Goal: Task Accomplishment & Management: Use online tool/utility

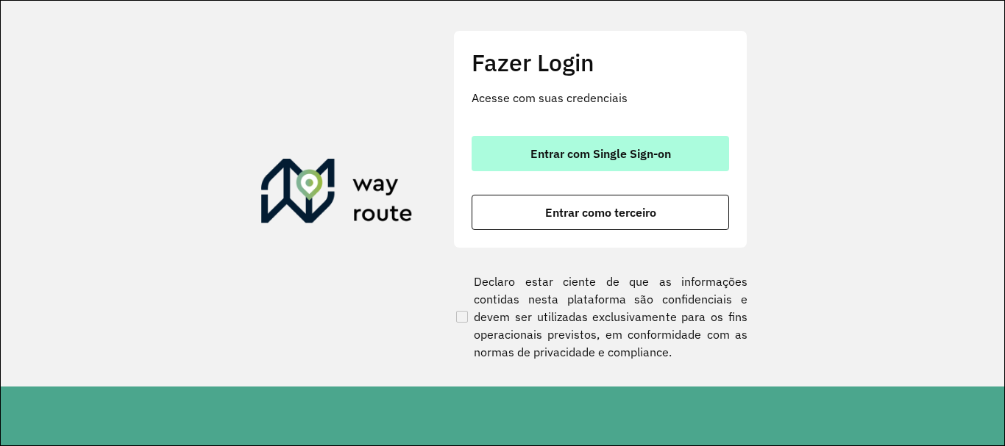
click at [638, 149] on span "Entrar com Single Sign-on" at bounding box center [600, 154] width 140 height 12
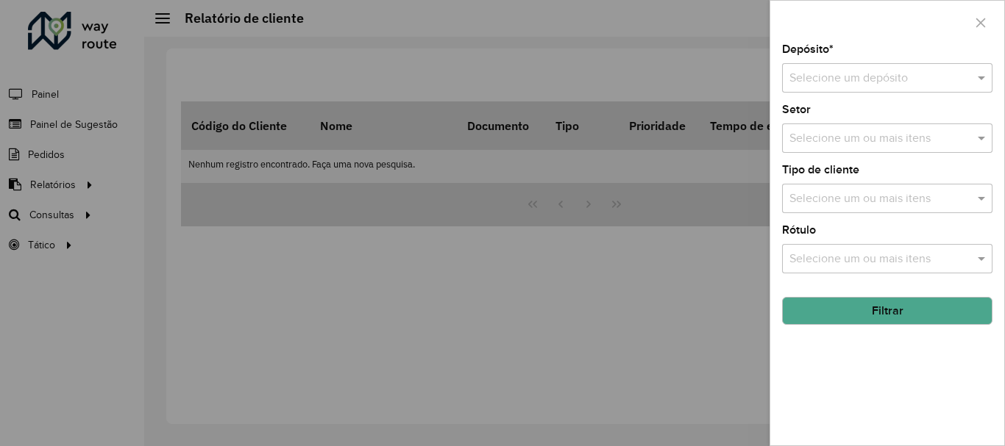
click at [738, 311] on div at bounding box center [502, 223] width 1005 height 446
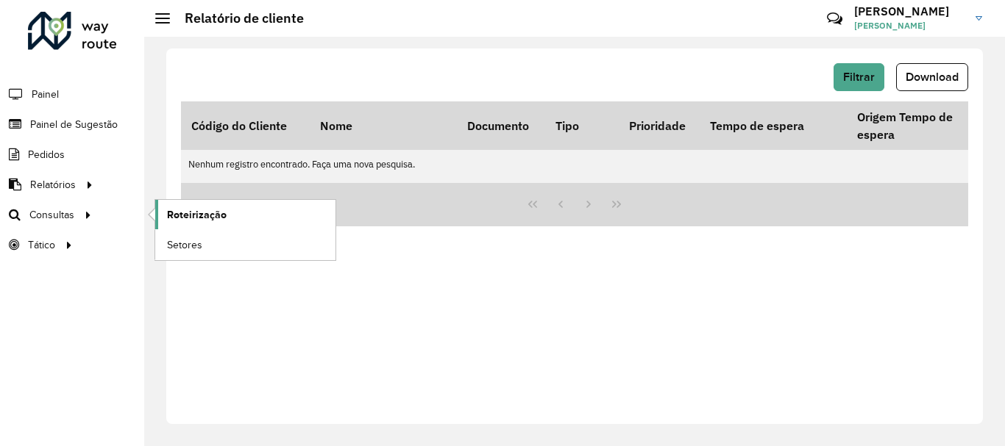
click at [185, 211] on span "Roteirização" at bounding box center [197, 214] width 60 height 15
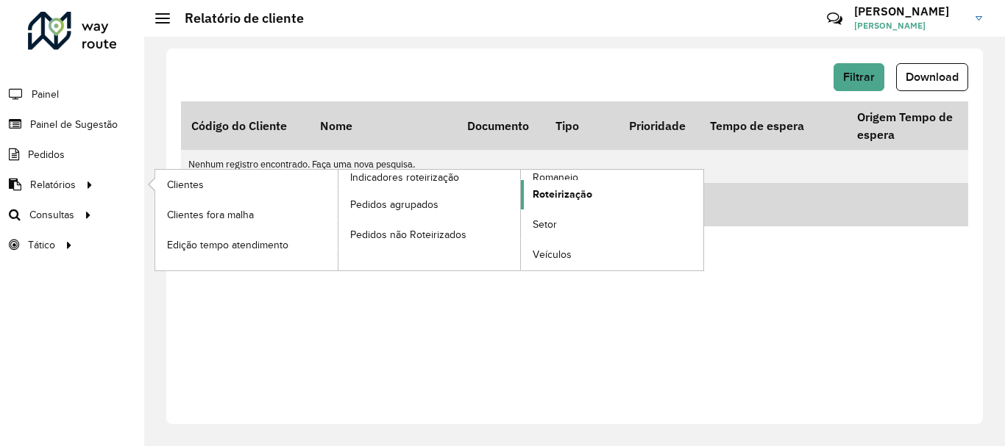
click at [541, 191] on span "Roteirização" at bounding box center [562, 194] width 60 height 15
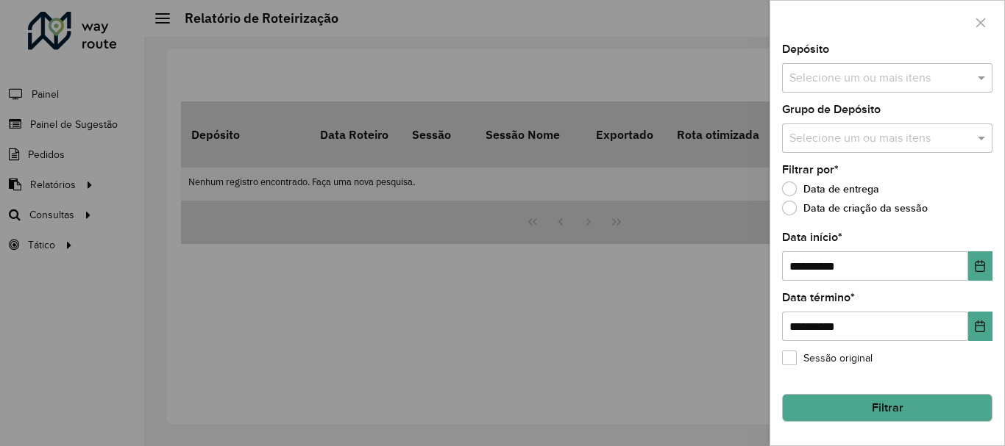
click at [941, 83] on input "text" at bounding box center [879, 79] width 188 height 18
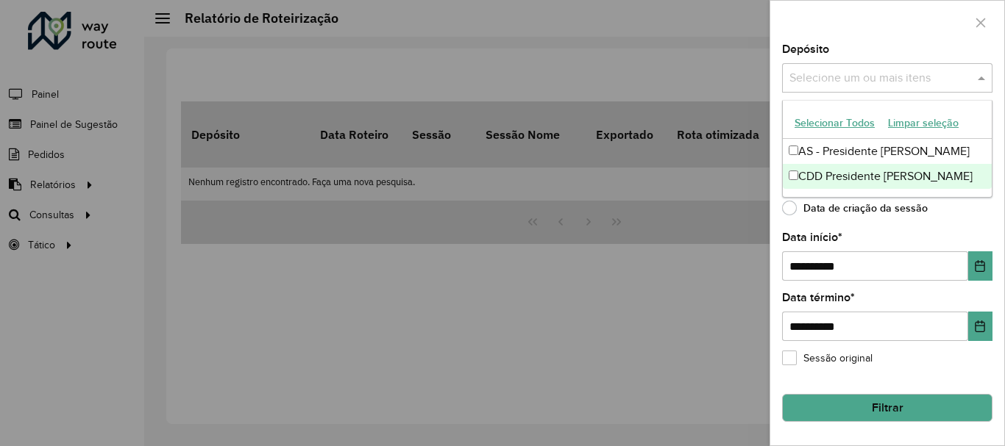
click at [899, 174] on div "CDD Presidente [PERSON_NAME]" at bounding box center [887, 176] width 209 height 25
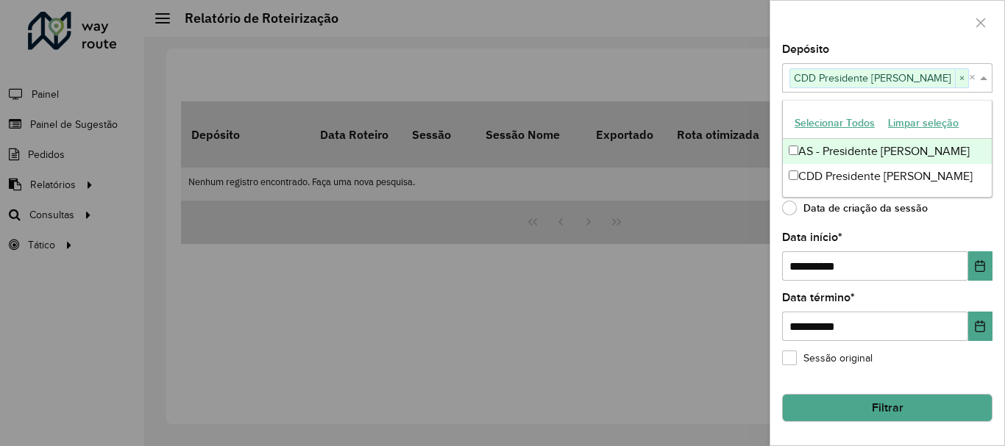
click at [928, 45] on div "Depósito Selecione um ou mais itens CDD Presidente Prudente × ×" at bounding box center [887, 68] width 210 height 49
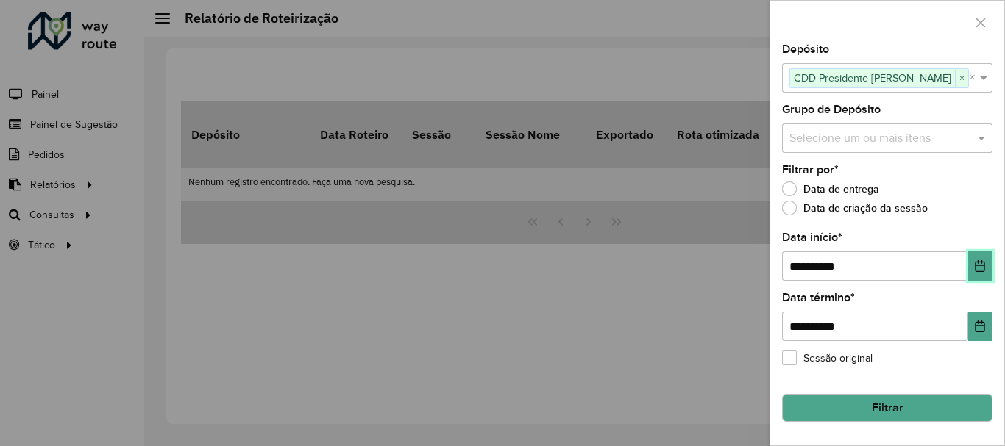
click at [974, 266] on icon "Choose Date" at bounding box center [980, 266] width 12 height 12
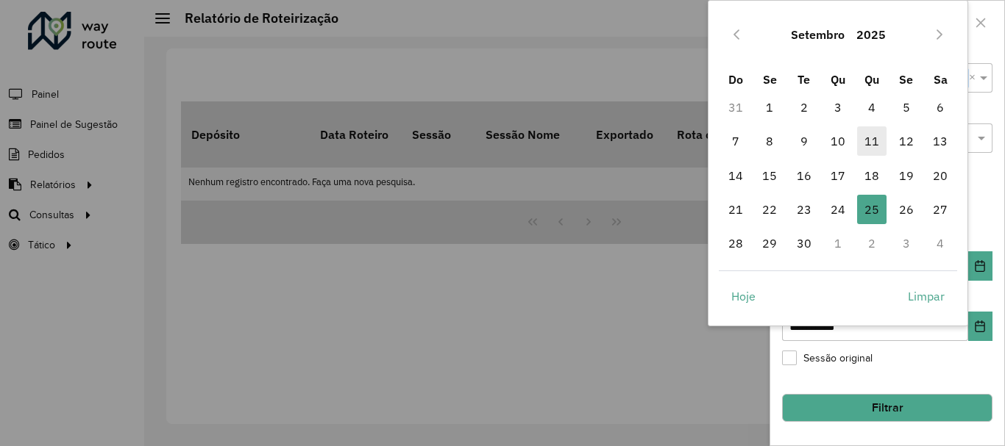
click at [874, 140] on span "11" at bounding box center [871, 140] width 29 height 29
type input "**********"
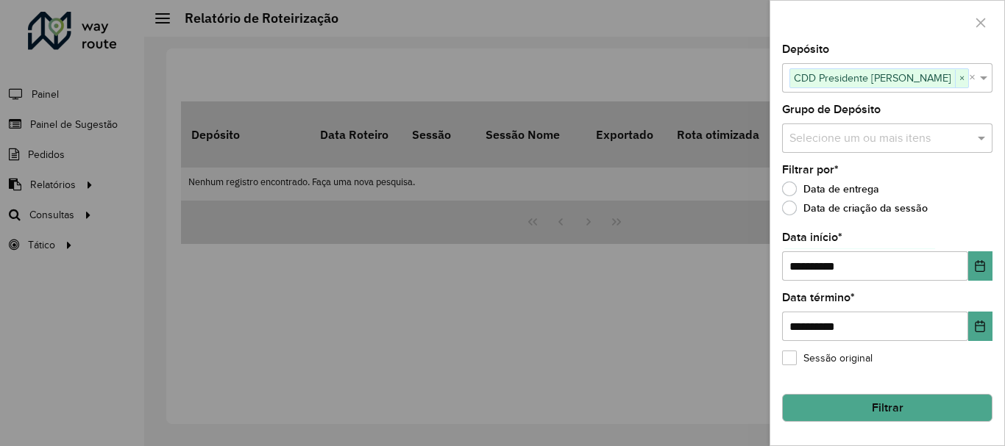
click at [839, 405] on button "Filtrar" at bounding box center [887, 408] width 210 height 28
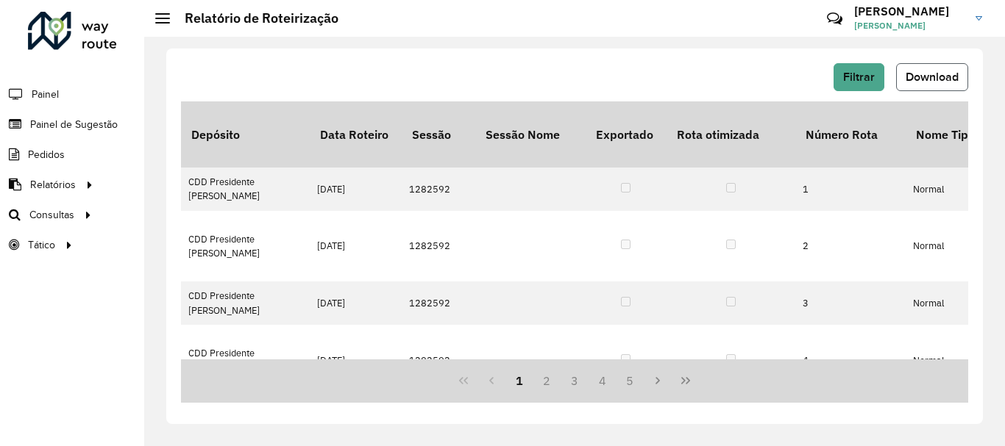
click at [933, 82] on span "Download" at bounding box center [931, 77] width 53 height 13
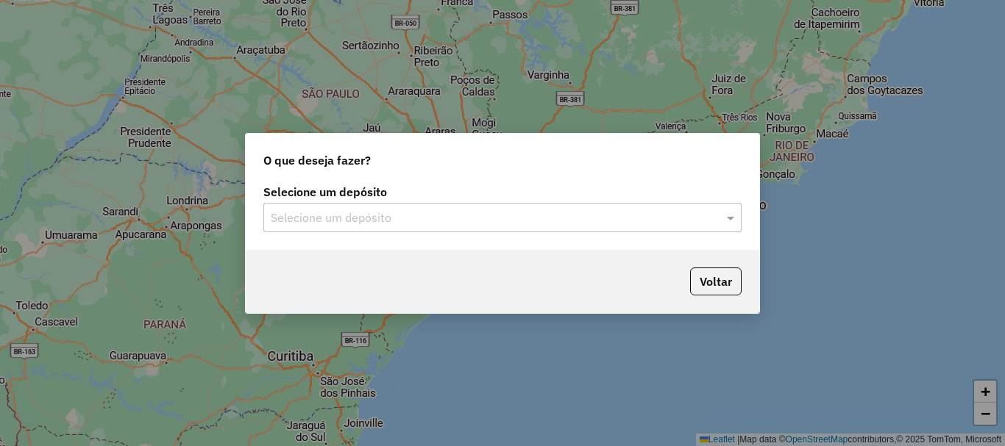
click at [430, 215] on input "text" at bounding box center [488, 219] width 434 height 18
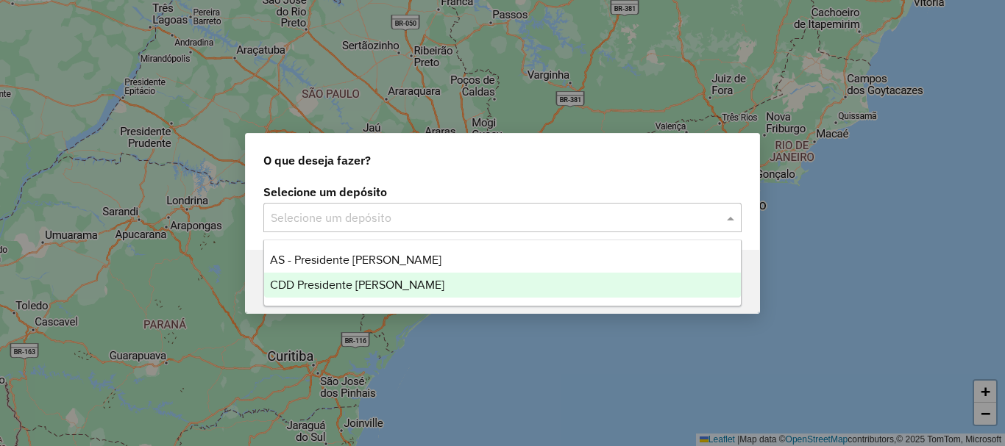
click at [416, 285] on div "CDD Presidente [PERSON_NAME]" at bounding box center [502, 285] width 477 height 25
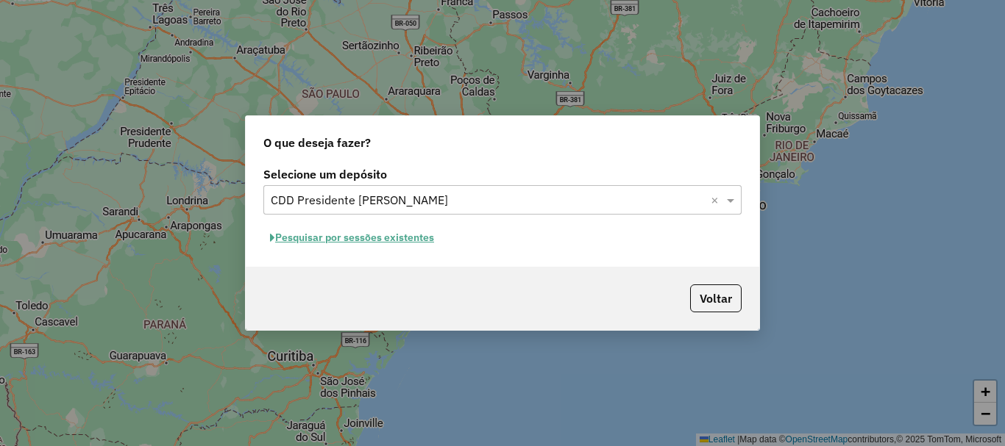
click at [429, 239] on button "Pesquisar por sessões existentes" at bounding box center [351, 238] width 177 height 23
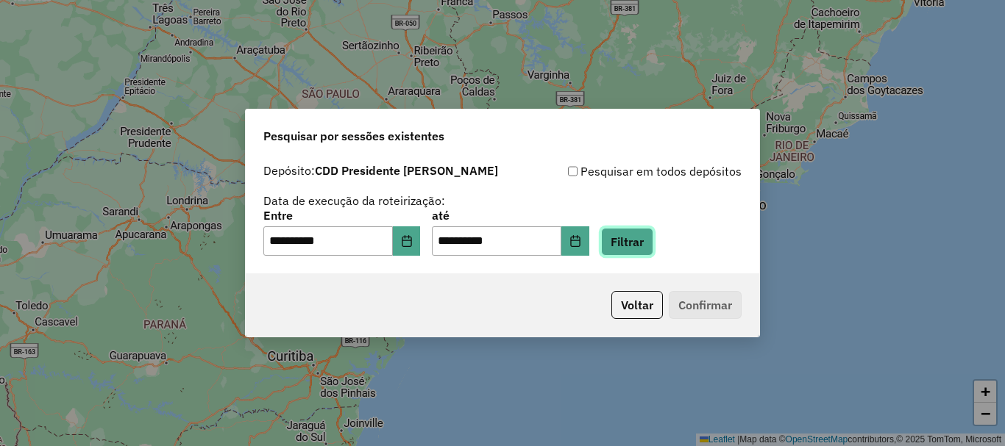
click at [642, 253] on button "Filtrar" at bounding box center [627, 242] width 52 height 28
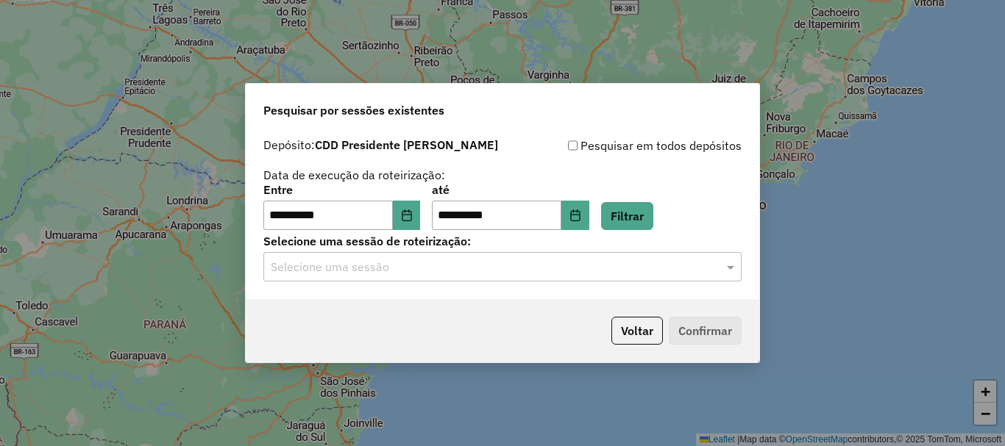
click at [543, 272] on input "text" at bounding box center [488, 268] width 434 height 18
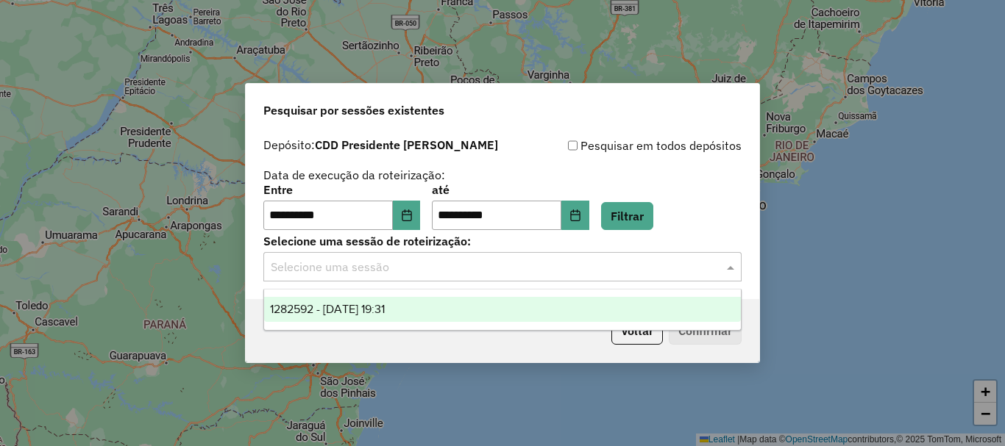
click at [385, 307] on span "1282592 - 25/09/2025 19:31" at bounding box center [327, 309] width 115 height 13
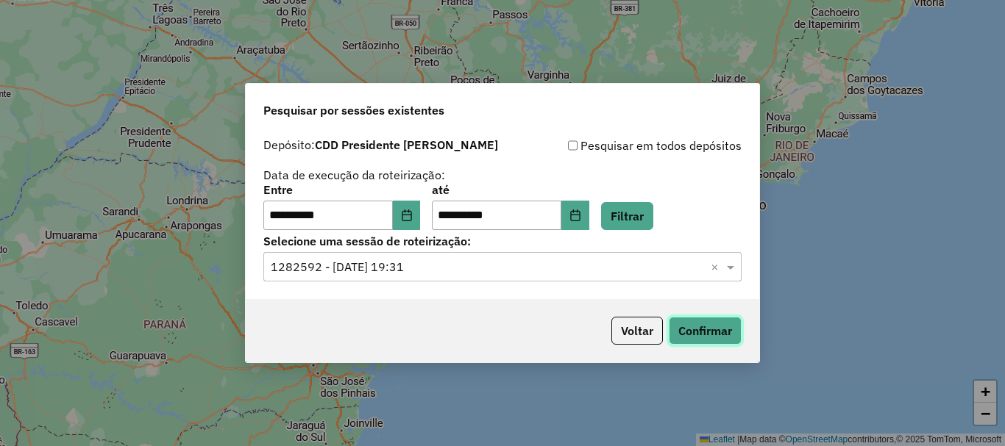
click at [704, 328] on button "Confirmar" at bounding box center [705, 331] width 73 height 28
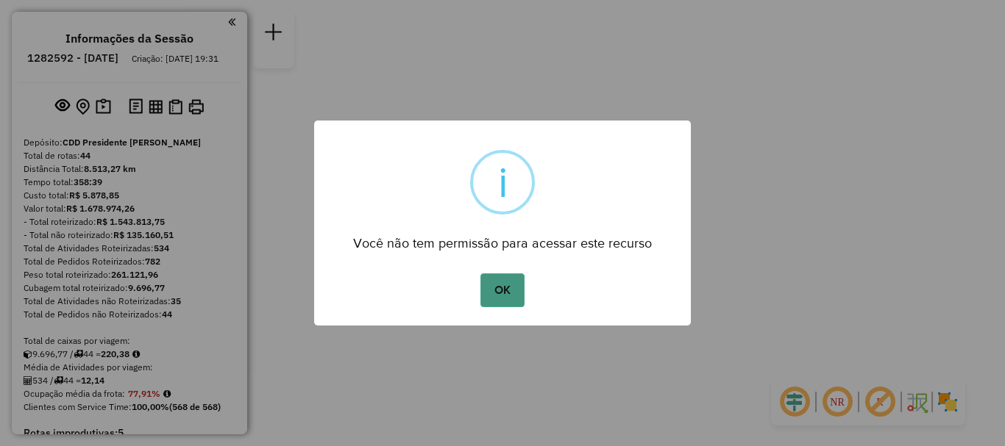
click at [510, 285] on button "OK" at bounding box center [501, 291] width 43 height 34
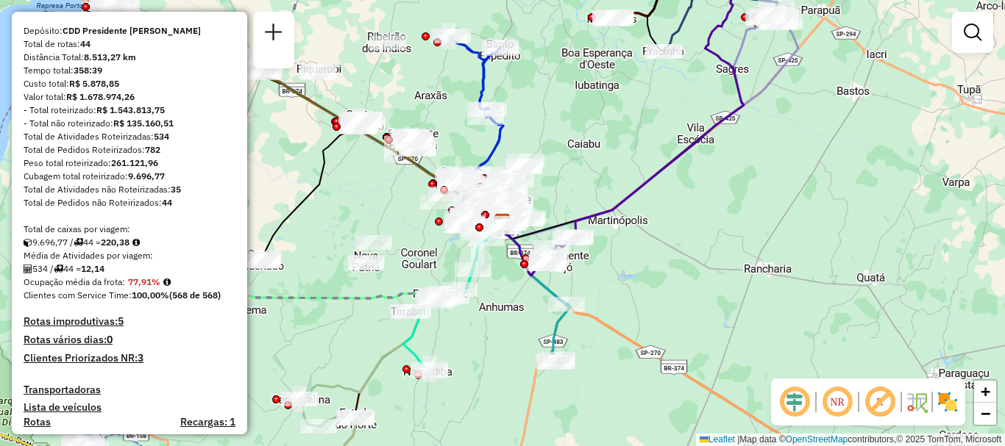
scroll to position [147, 0]
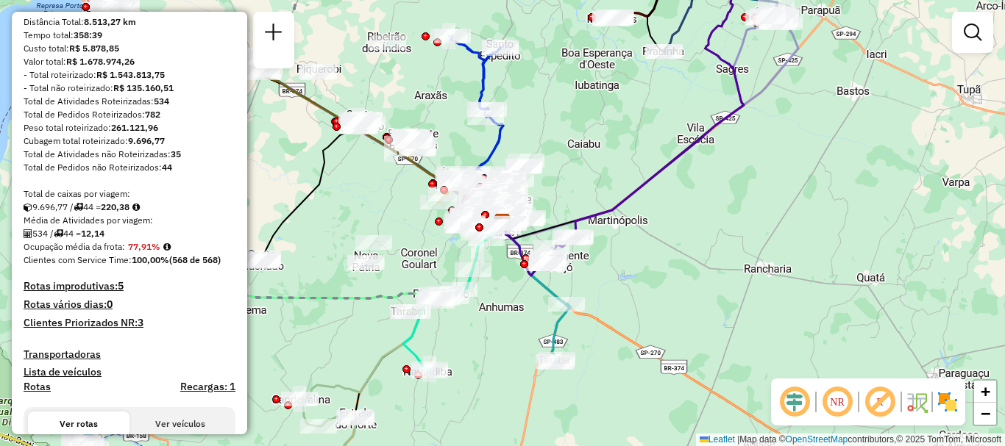
click at [789, 400] on em at bounding box center [794, 402] width 35 height 35
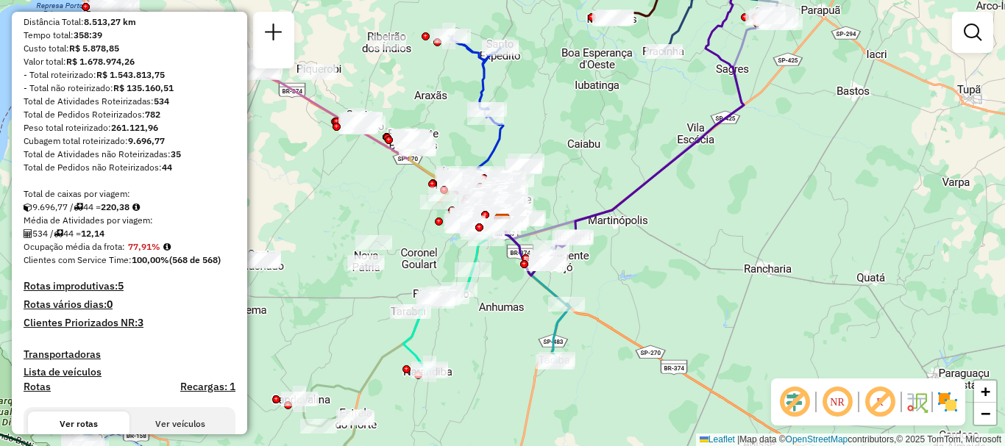
click at [789, 400] on em at bounding box center [794, 402] width 35 height 35
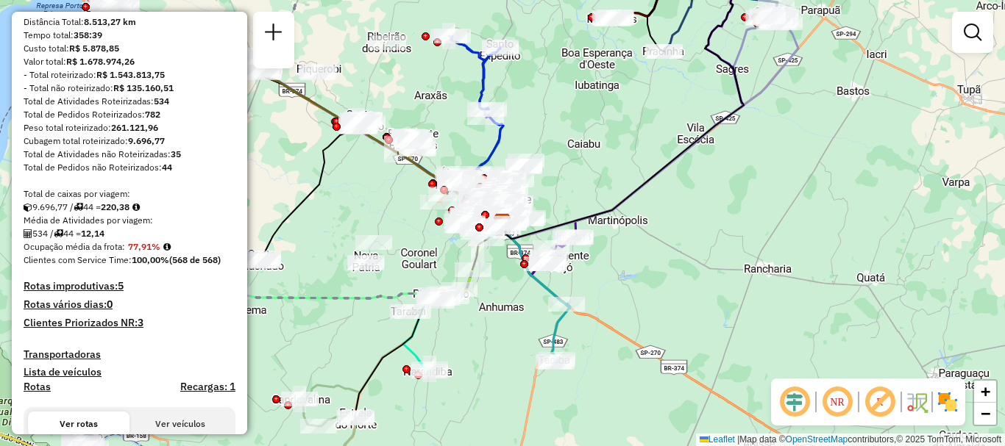
click at [789, 400] on em at bounding box center [794, 402] width 35 height 35
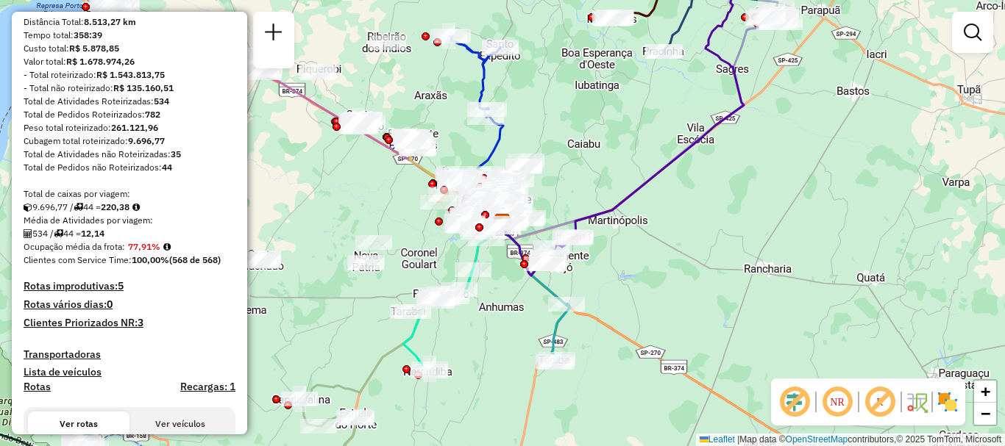
click at [789, 400] on em at bounding box center [794, 402] width 35 height 35
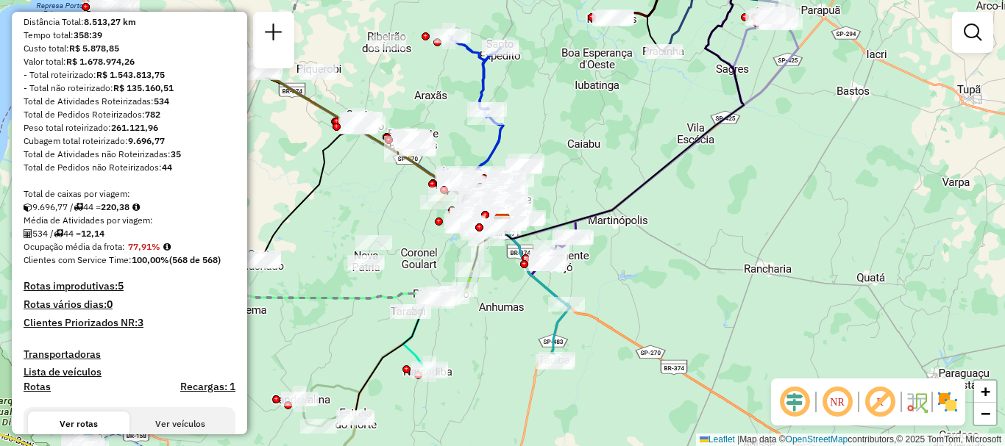
click at [841, 401] on em at bounding box center [836, 402] width 35 height 35
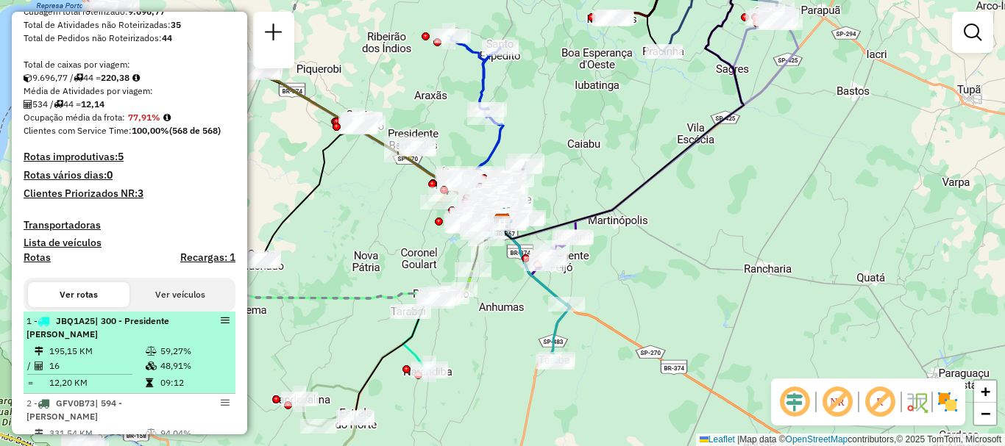
scroll to position [368, 0]
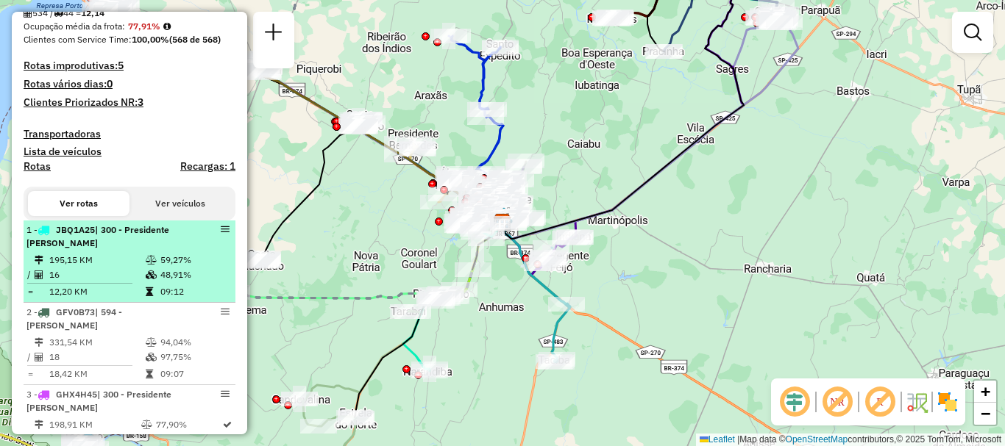
select select "**********"
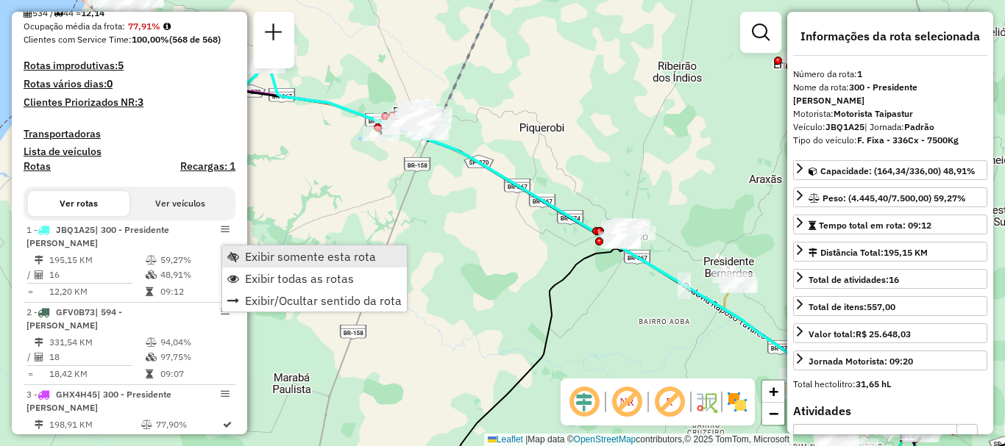
click at [244, 258] on link "Exibir somente esta rota" at bounding box center [314, 257] width 185 height 22
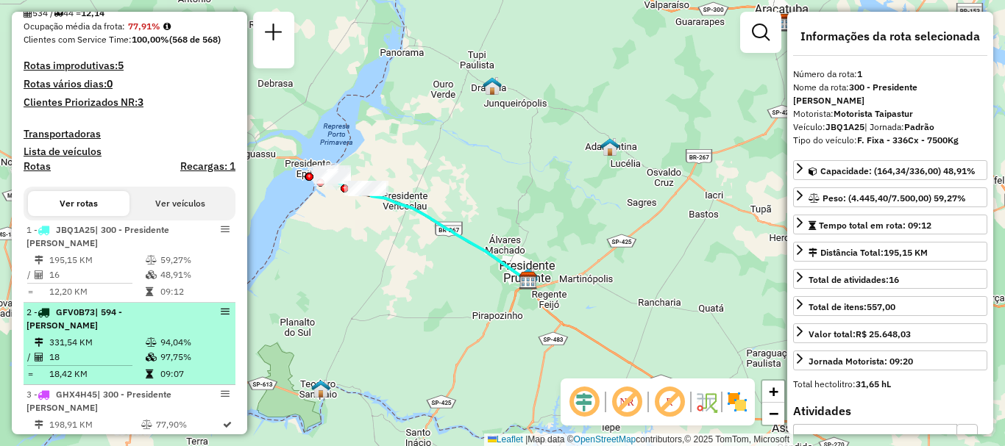
click at [221, 316] on em at bounding box center [225, 311] width 9 height 9
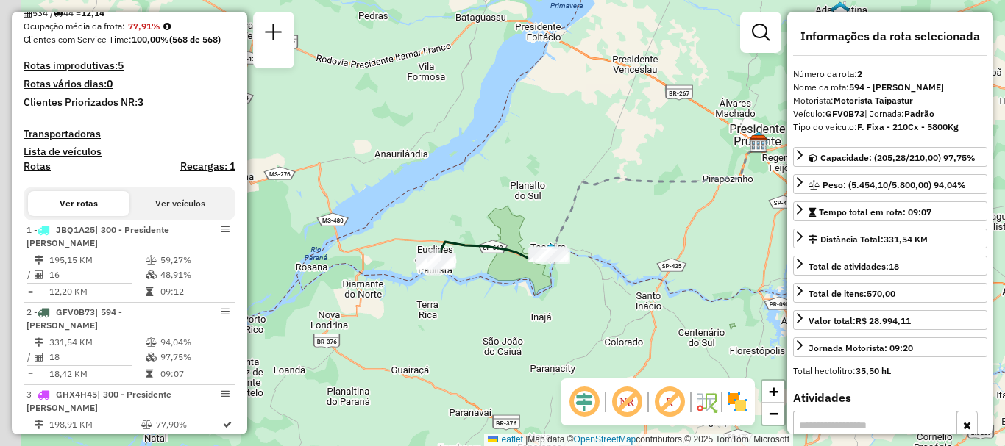
drag, startPoint x: 446, startPoint y: 343, endPoint x: 527, endPoint y: 294, distance: 93.7
click at [527, 294] on div "Janela de atendimento Grade de atendimento Capacidade Transportadoras Veículos …" at bounding box center [502, 223] width 1005 height 446
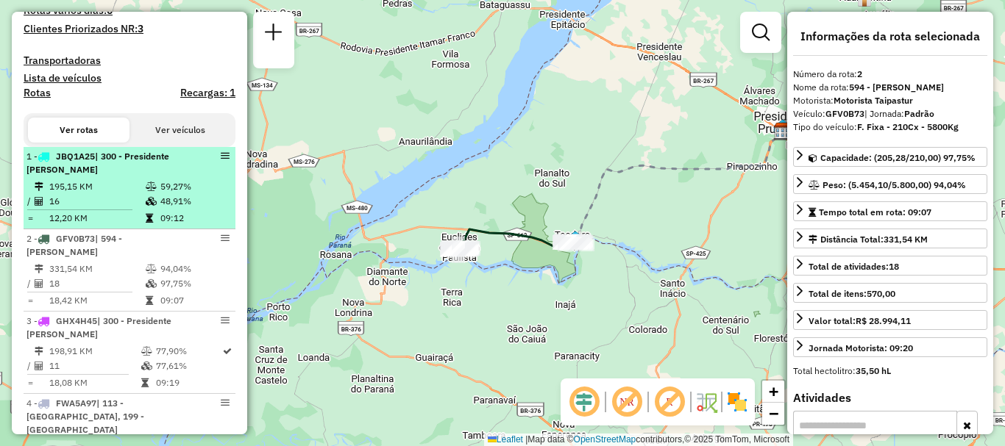
scroll to position [515, 0]
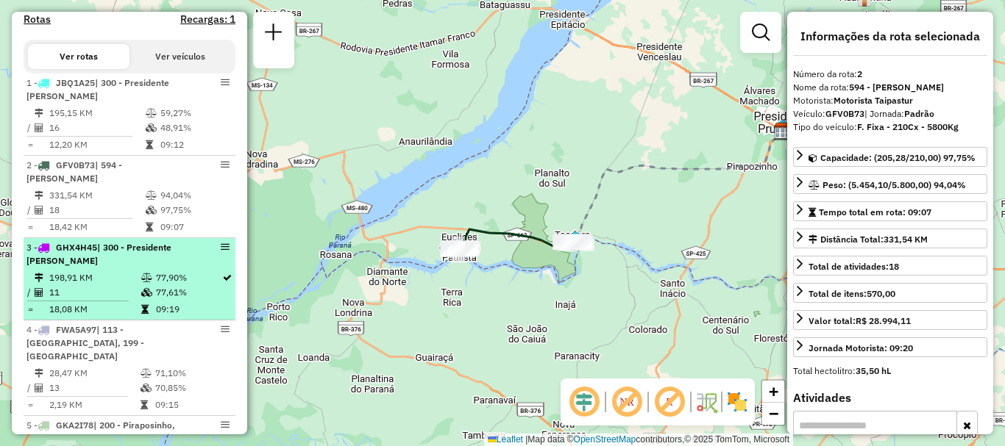
click at [221, 252] on em at bounding box center [225, 247] width 9 height 9
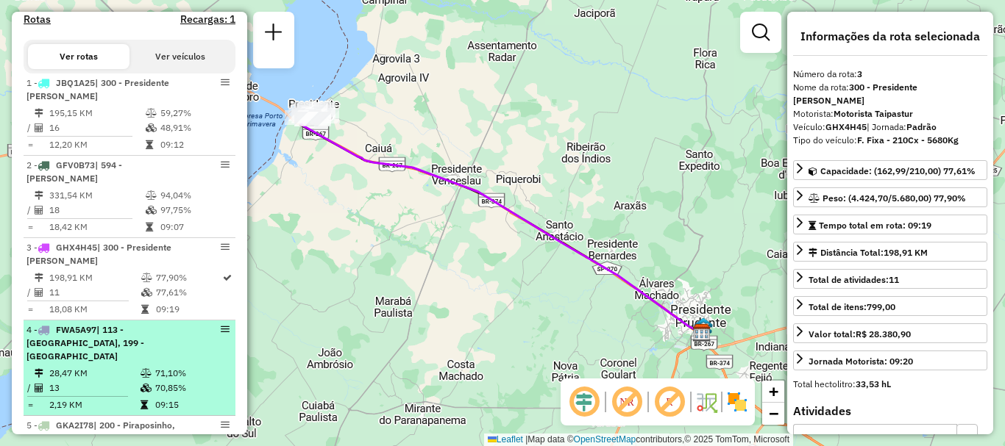
click at [221, 334] on em at bounding box center [225, 329] width 9 height 9
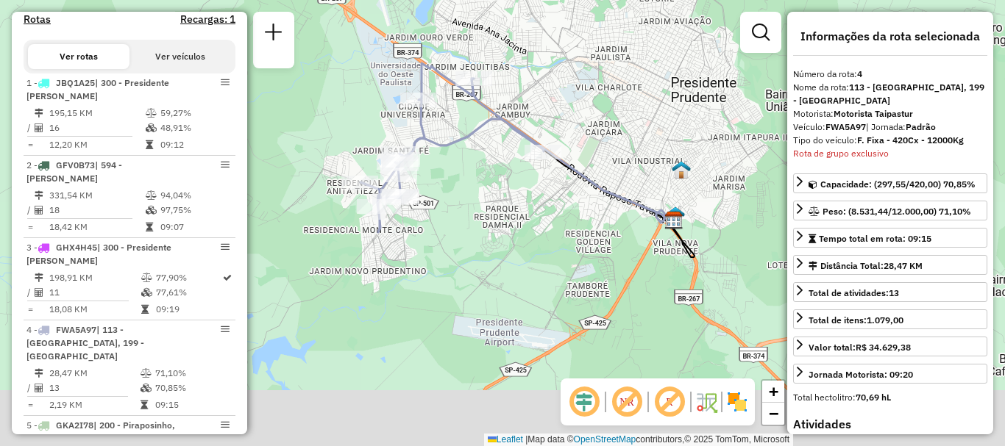
drag, startPoint x: 468, startPoint y: 307, endPoint x: 526, endPoint y: 219, distance: 105.1
click at [526, 219] on div "Janela de atendimento Grade de atendimento Capacidade Transportadoras Veículos …" at bounding box center [502, 223] width 1005 height 446
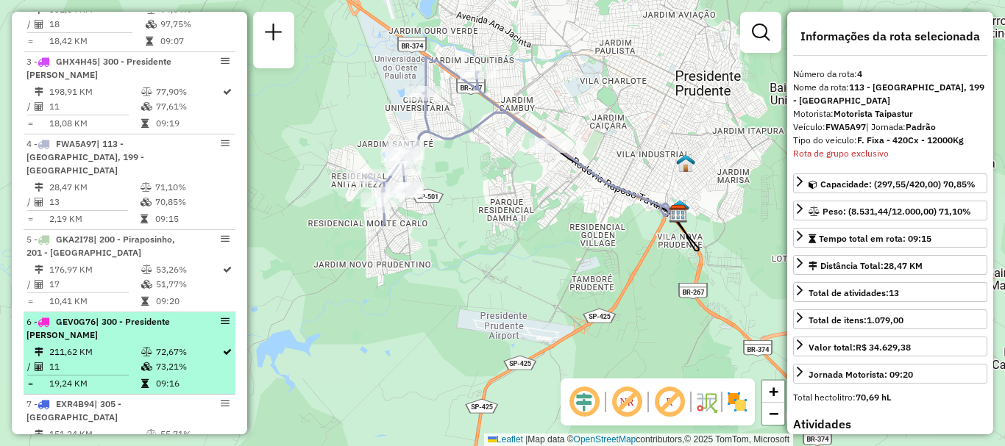
scroll to position [735, 0]
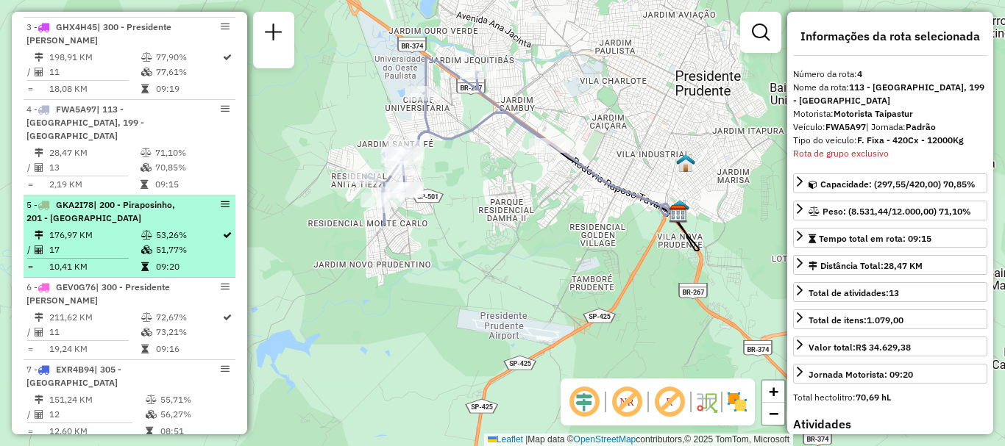
click at [222, 204] on em at bounding box center [225, 204] width 9 height 9
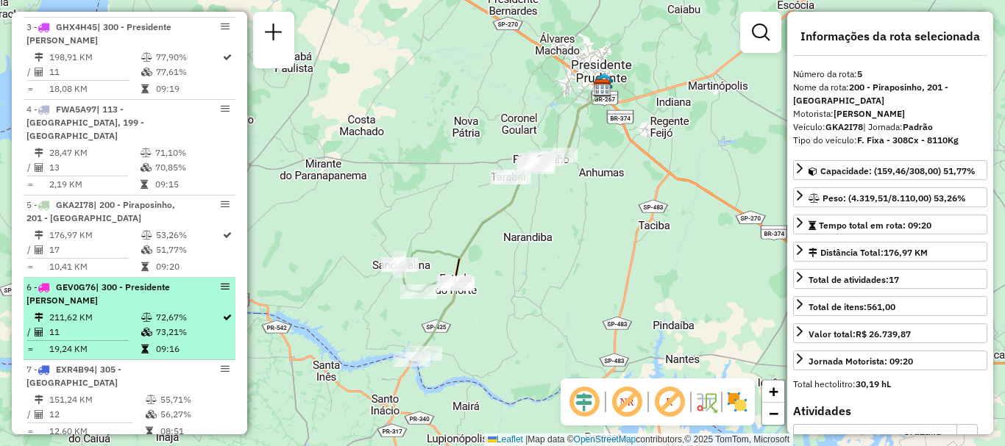
click at [221, 284] on em at bounding box center [225, 286] width 9 height 9
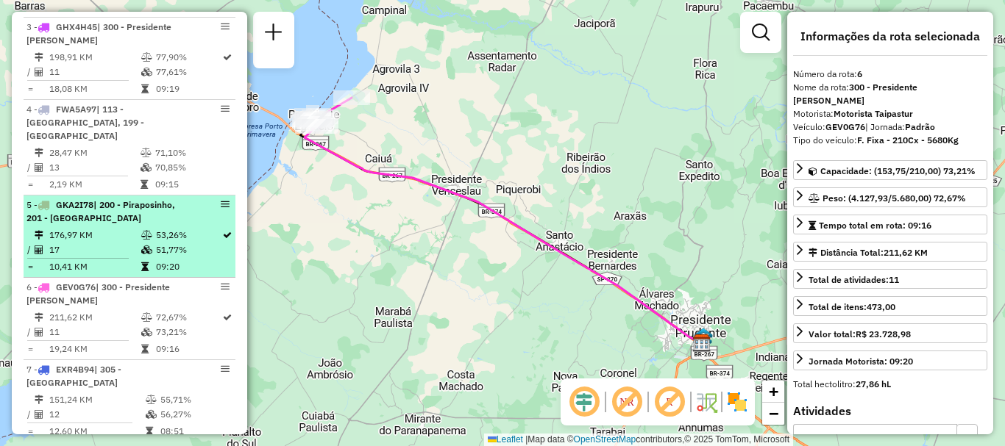
click at [224, 206] on em at bounding box center [225, 204] width 9 height 9
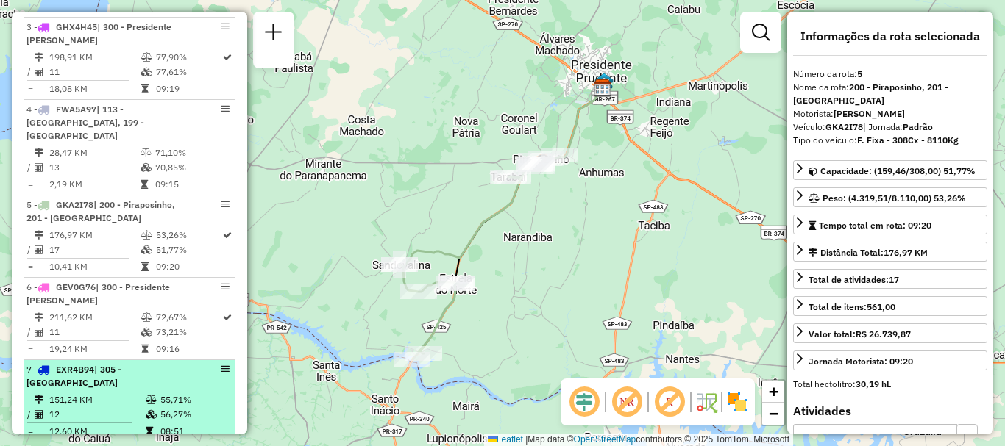
click at [222, 373] on em at bounding box center [225, 369] width 9 height 9
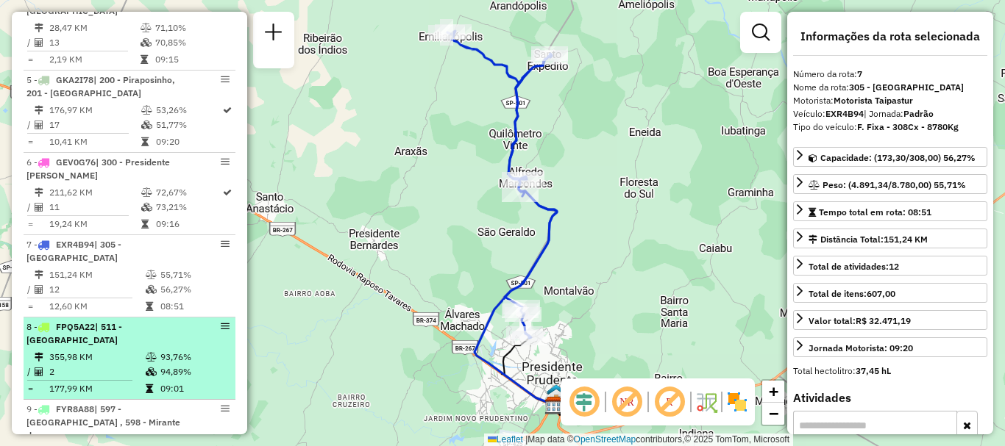
scroll to position [883, 0]
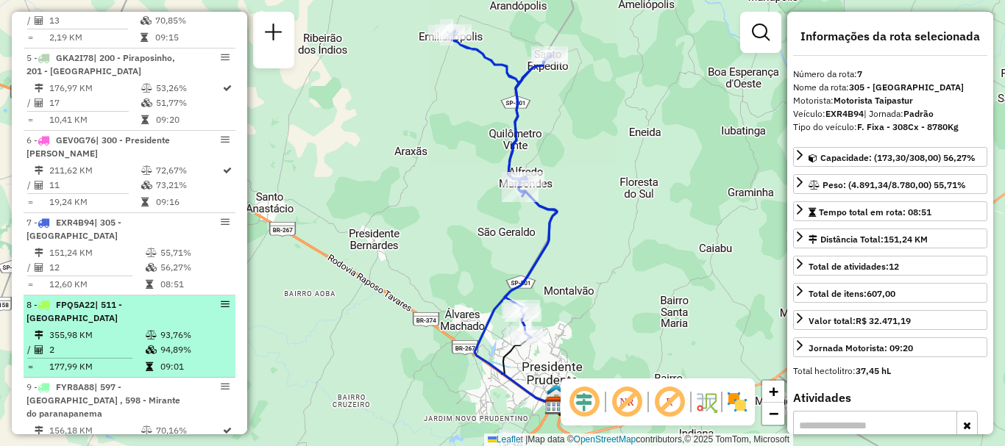
click at [221, 301] on em at bounding box center [225, 304] width 9 height 9
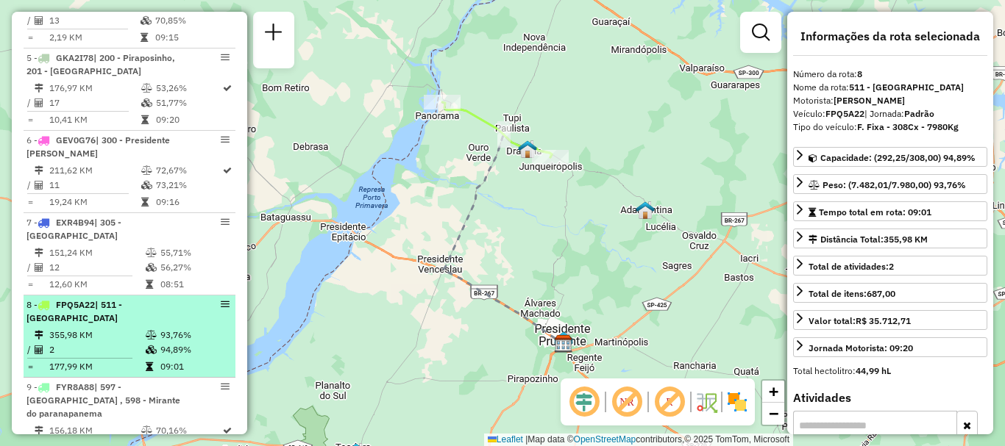
scroll to position [956, 0]
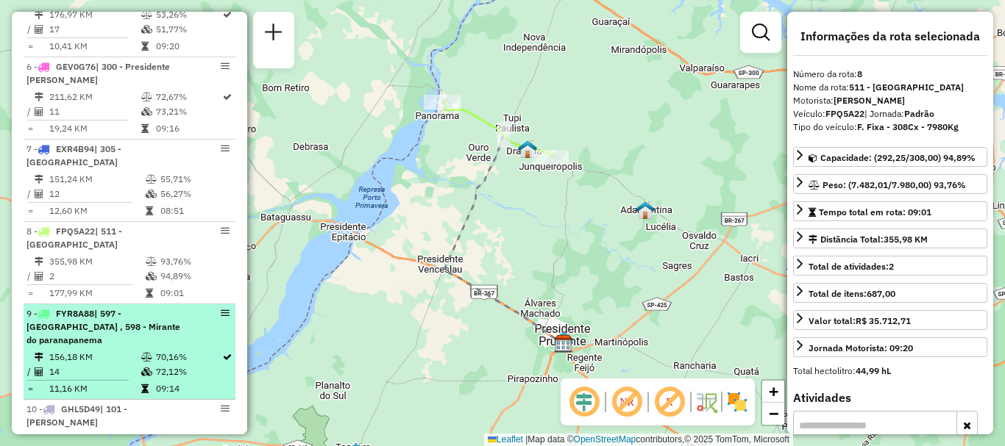
click at [222, 316] on em at bounding box center [225, 313] width 9 height 9
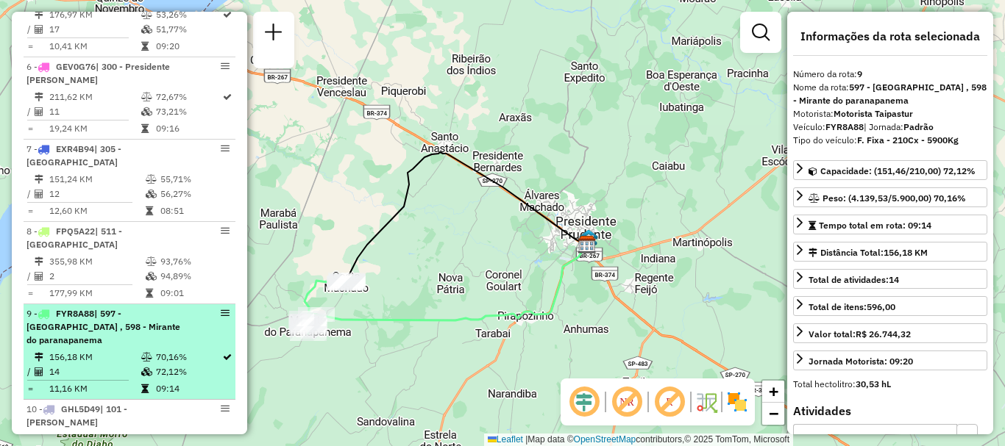
scroll to position [1030, 0]
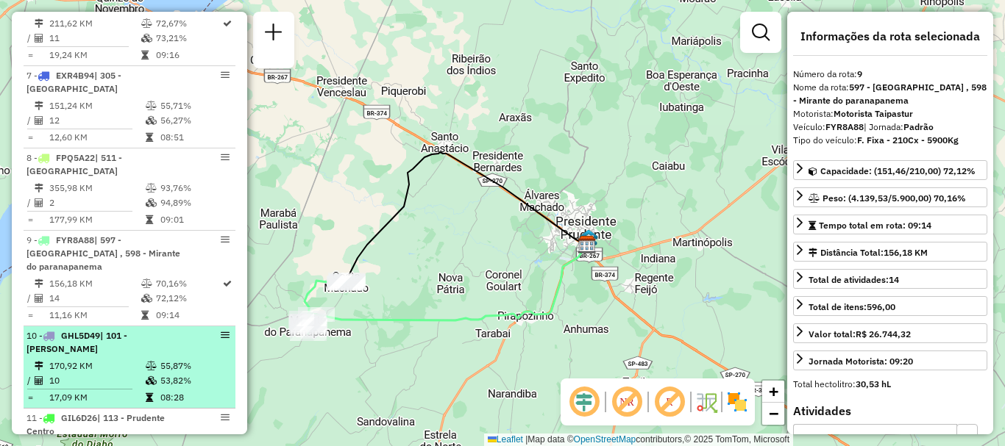
click at [222, 336] on em at bounding box center [225, 335] width 9 height 9
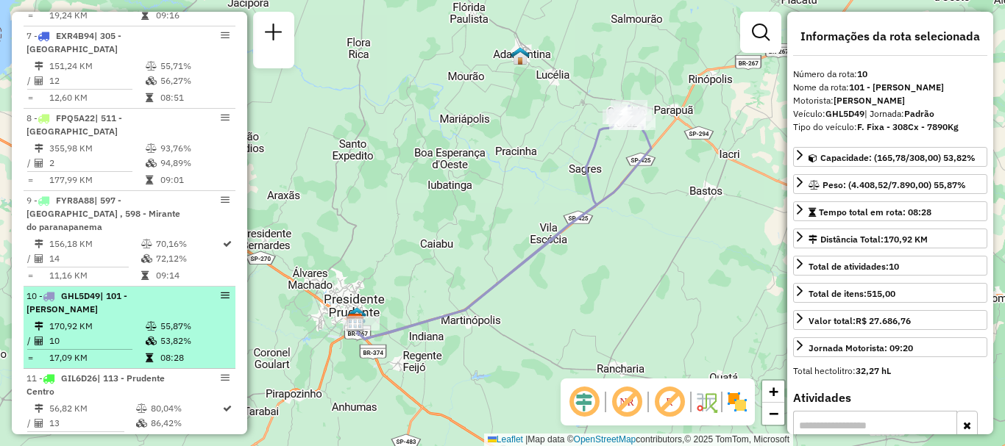
scroll to position [1103, 0]
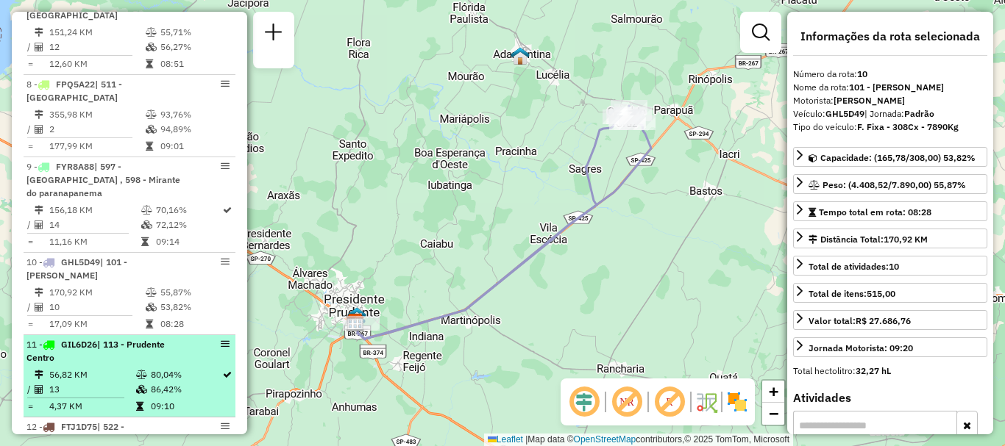
click at [221, 343] on em at bounding box center [225, 344] width 9 height 9
